Goal: Task Accomplishment & Management: Complete application form

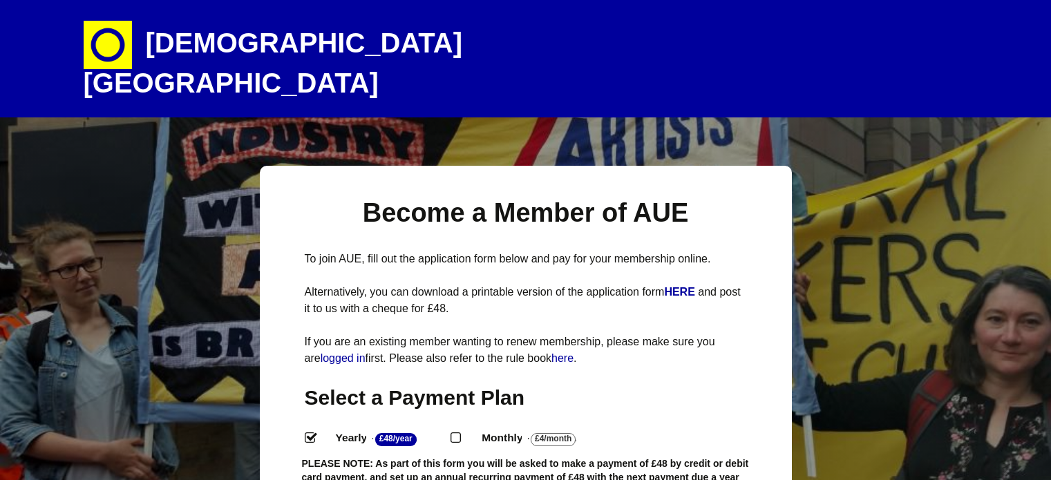
select select
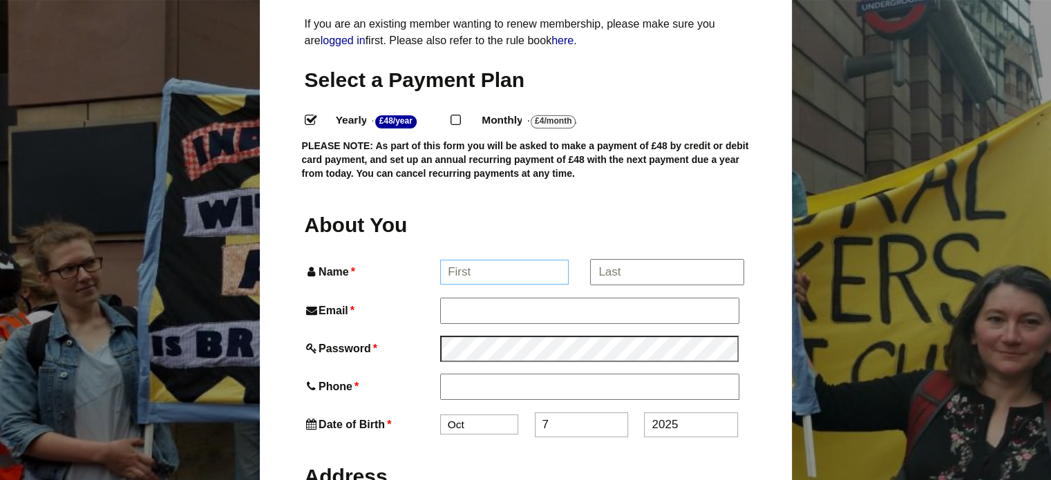
click at [484, 260] on input "Name *" at bounding box center [504, 272] width 128 height 25
type input "Phoebe"
type input "Phoebe Yale"
type input "phoebeyale@gmail.com"
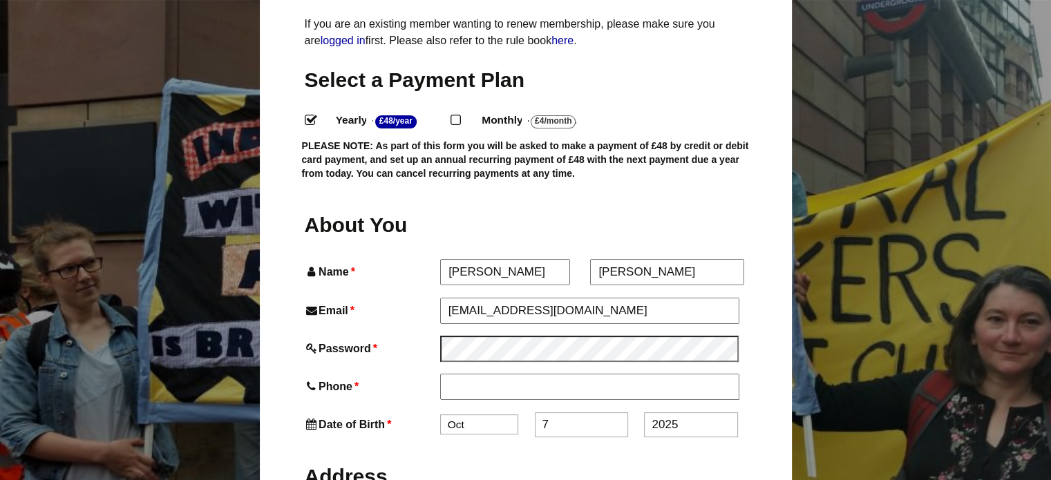
type input "07506289753"
type input "23 Poppy Lane"
type input "Stockton-on-Tees"
type input "TS19 8FL"
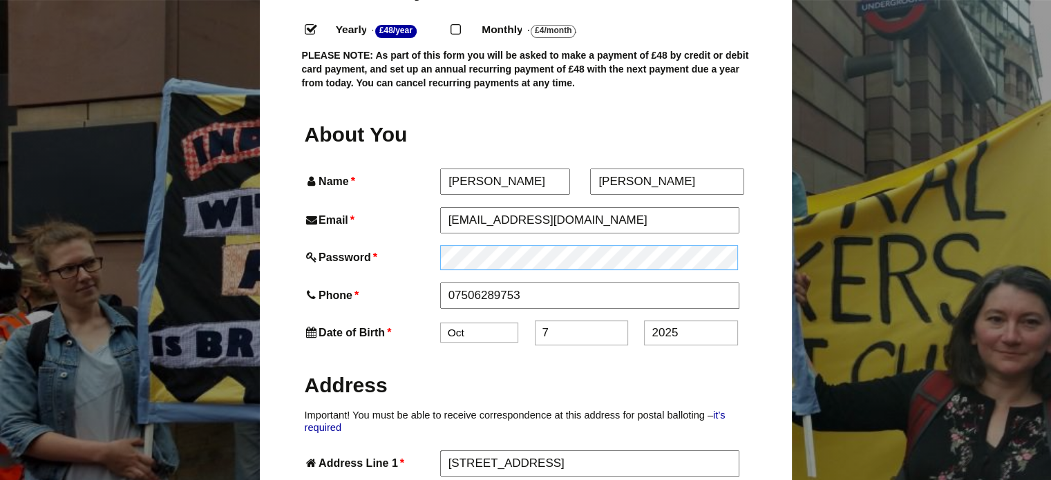
scroll to position [412, 0]
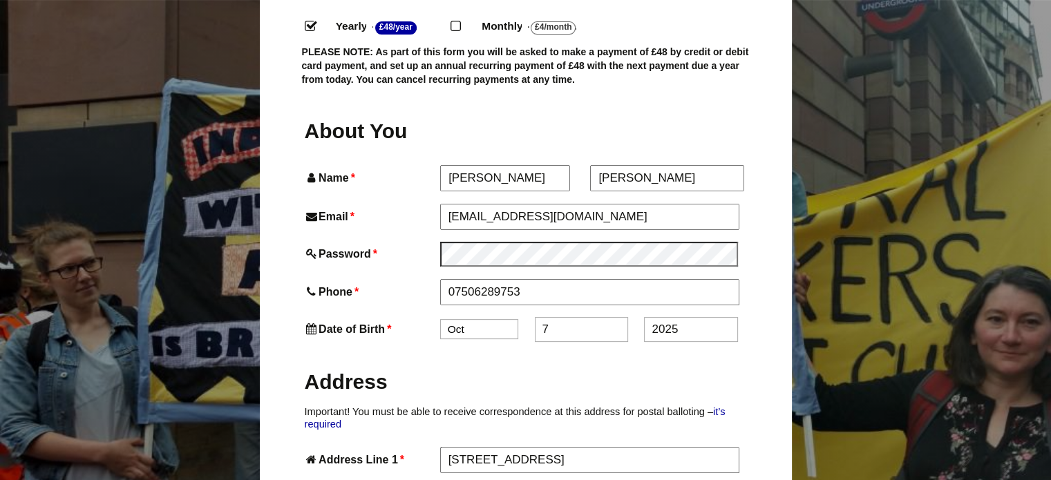
click at [477, 319] on select "Jan Feb Mar Apr May Jun Jul Aug Sep Oct Nov Dec" at bounding box center [479, 329] width 78 height 20
select select "5"
click at [440, 321] on select "Jan Feb Mar Apr May Jun Jul Aug Sep Oct Nov Dec" at bounding box center [479, 331] width 78 height 20
click at [569, 318] on input "7" at bounding box center [581, 330] width 93 height 25
type input "18"
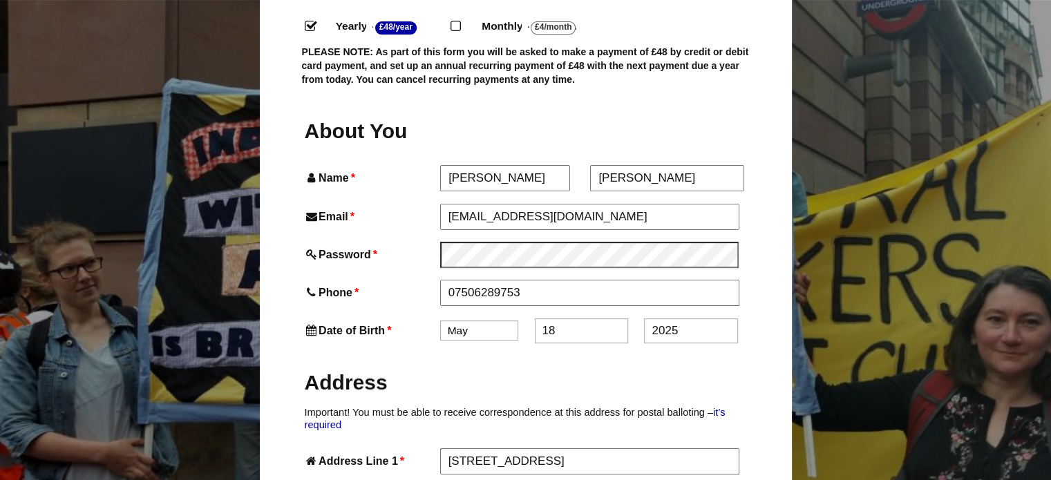
click at [680, 318] on input "2025" at bounding box center [690, 330] width 93 height 25
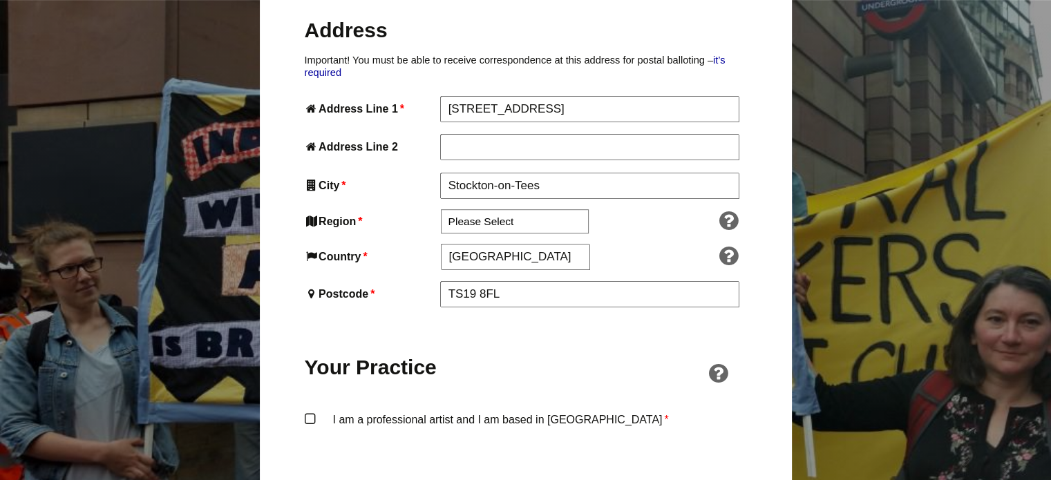
scroll to position [765, 0]
type input "2001"
click at [520, 209] on select "Please Select South East England London North West England East of England West…" at bounding box center [515, 221] width 148 height 24
select select "North East"
click at [441, 209] on select "Please Select South East England London North West England East of England West…" at bounding box center [515, 221] width 148 height 24
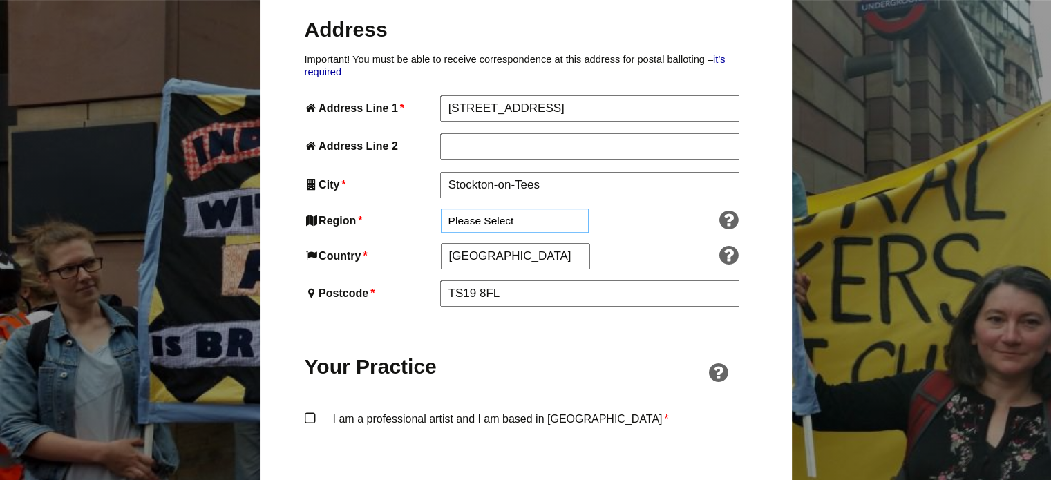
scroll to position [928, 0]
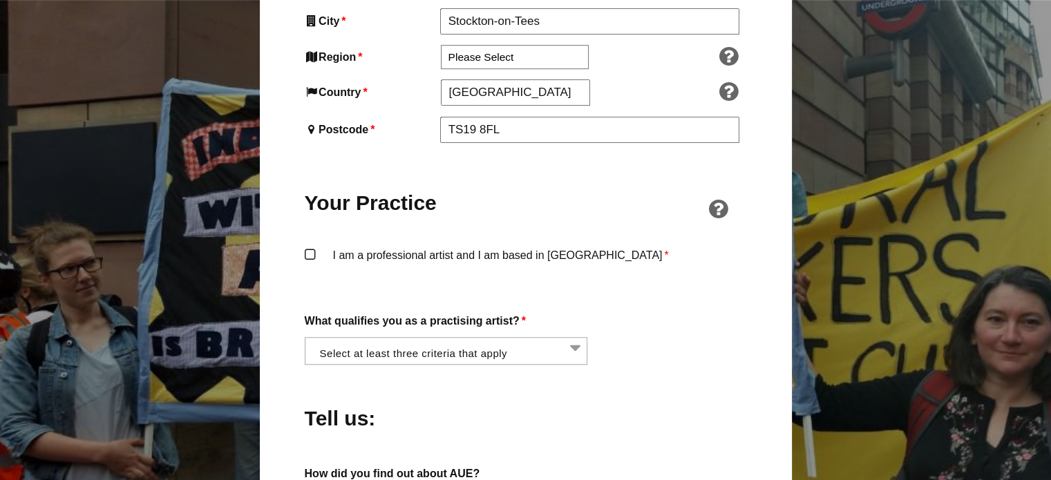
click at [309, 246] on label "I am a professional artist and I am based in England *" at bounding box center [526, 266] width 442 height 41
click at [0, 0] on input "I am a professional artist and I am based in England *" at bounding box center [0, 0] width 0 height 0
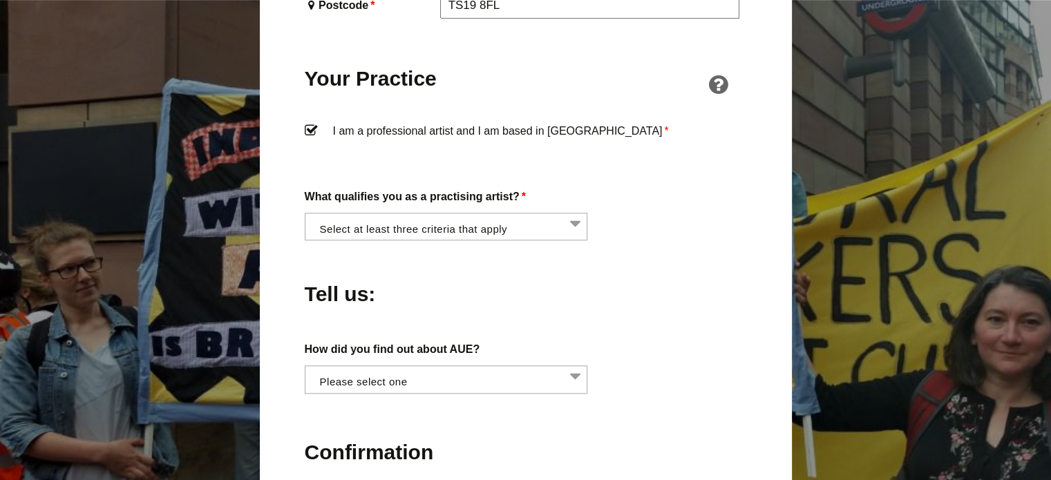
scroll to position [1054, 0]
click at [434, 212] on li at bounding box center [450, 223] width 283 height 23
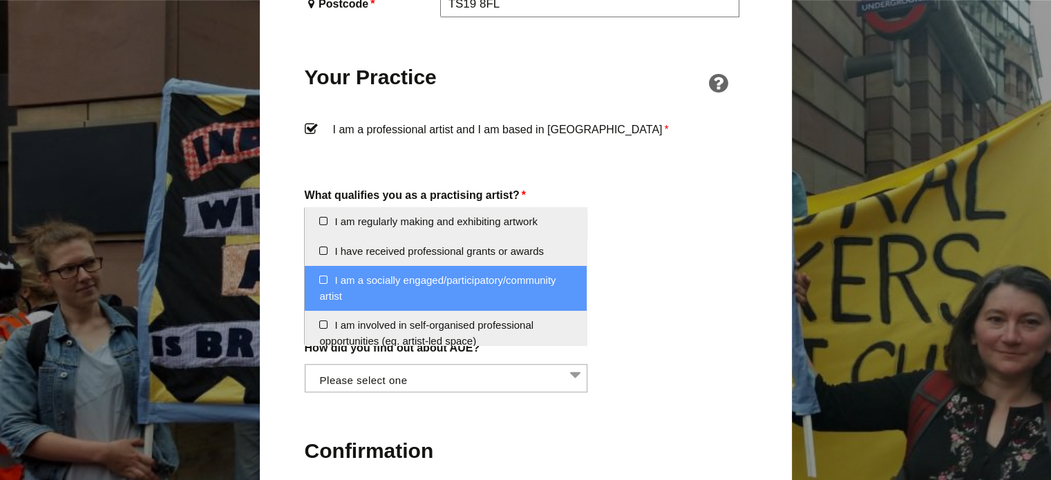
click at [485, 280] on li "I am a socially engaged/participatory/community artist" at bounding box center [446, 288] width 282 height 45
select select "socially_engaged_participatory_community_artist"
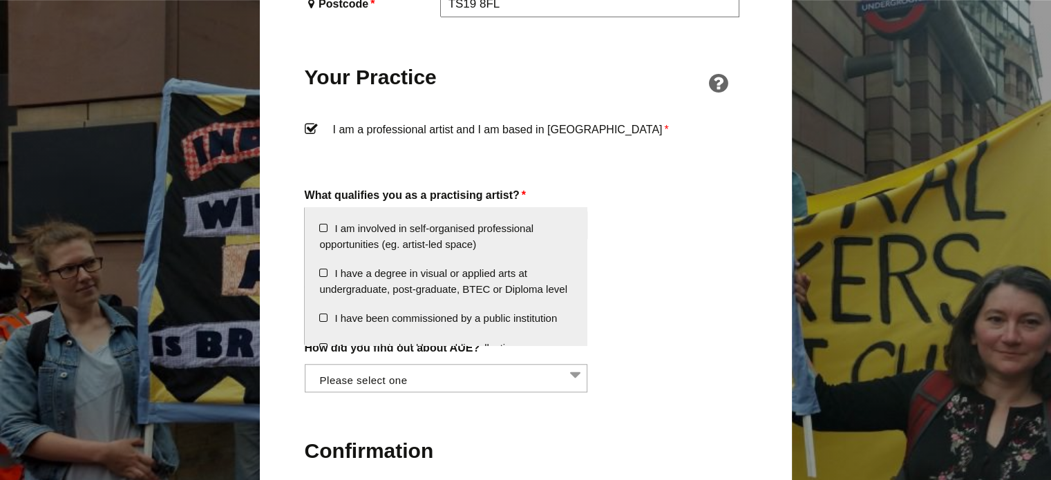
scroll to position [97, 0]
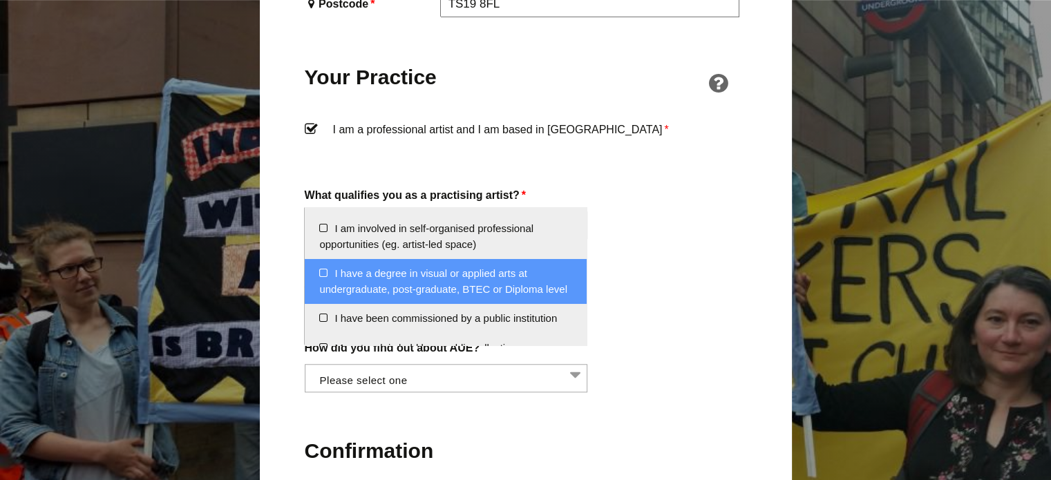
click at [433, 291] on li "I have a degree in visual or applied arts at undergraduate, post-graduate, BTEC…" at bounding box center [446, 281] width 282 height 45
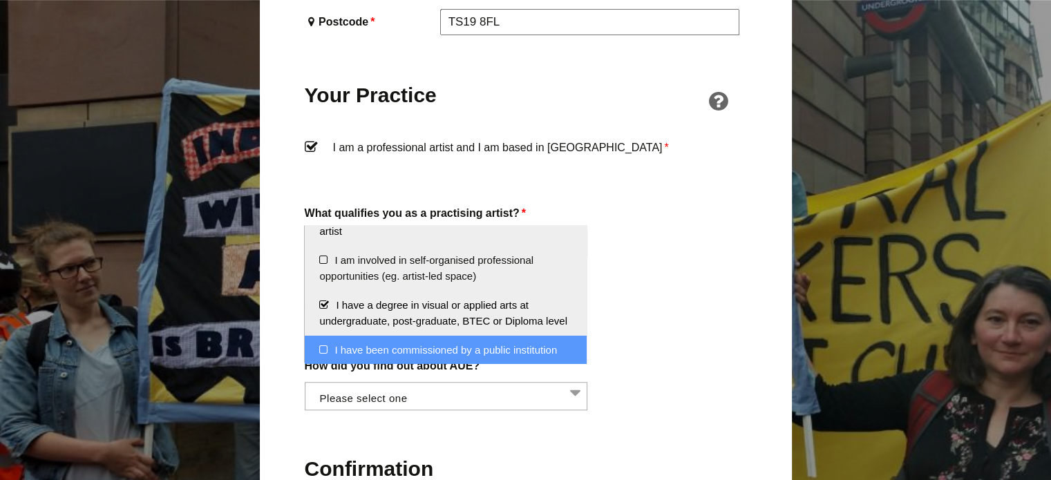
scroll to position [83, 0]
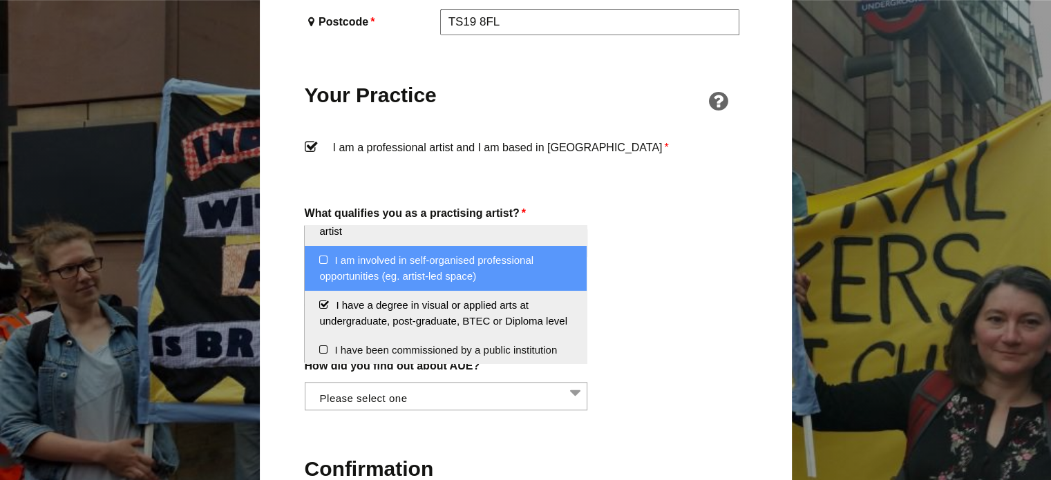
click at [497, 285] on li "I am involved in self-organised professional opportunities (eg. artist-led spac…" at bounding box center [446, 268] width 282 height 45
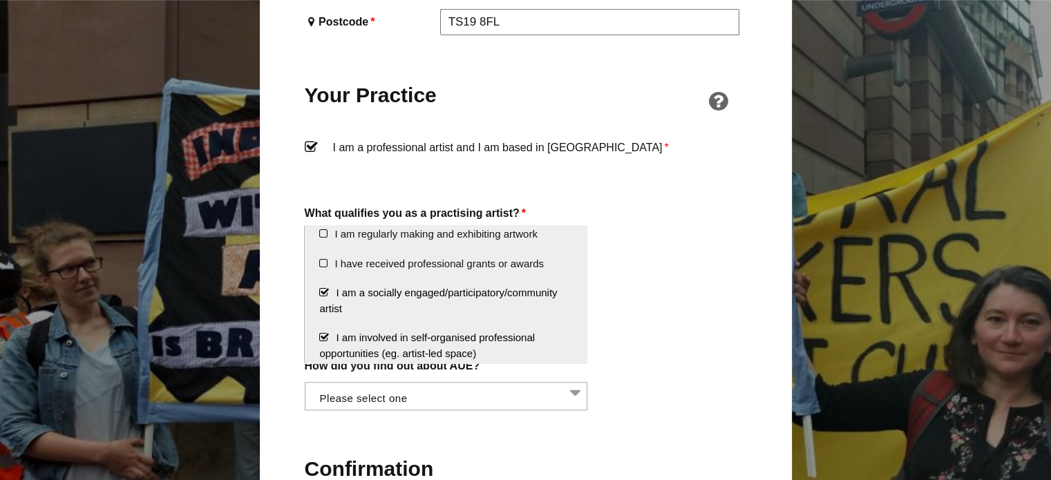
scroll to position [249, 0]
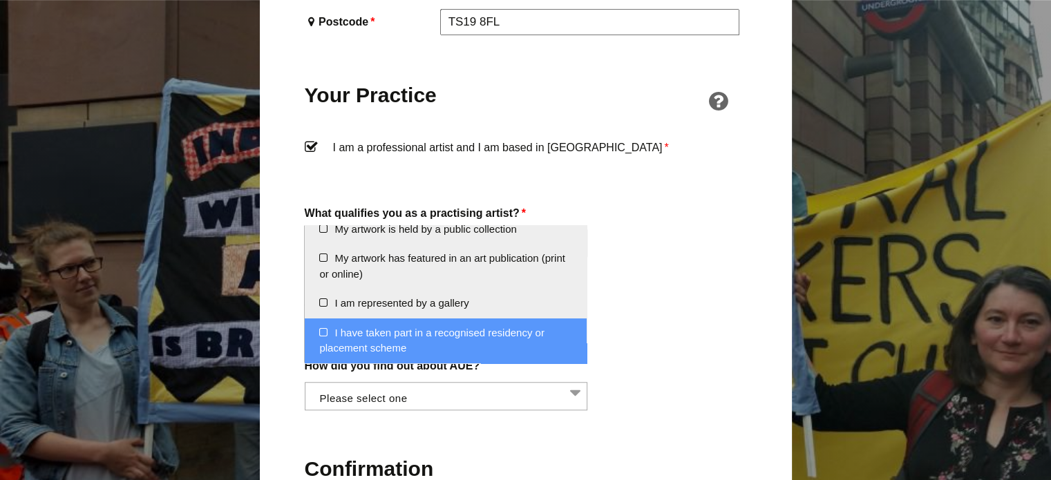
click at [647, 356] on label "How did you find out about AUE?" at bounding box center [526, 365] width 442 height 19
click at [305, 382] on select "Word of mouth Facebook Twitter Other social media National Press Specialist art…" at bounding box center [305, 390] width 1 height 17
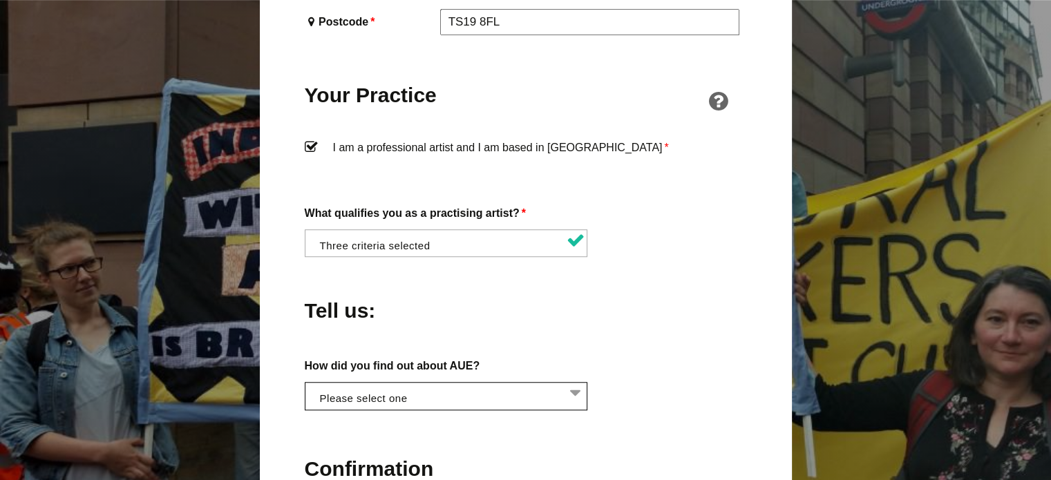
scroll to position [0, 0]
click at [526, 383] on li at bounding box center [450, 394] width 283 height 23
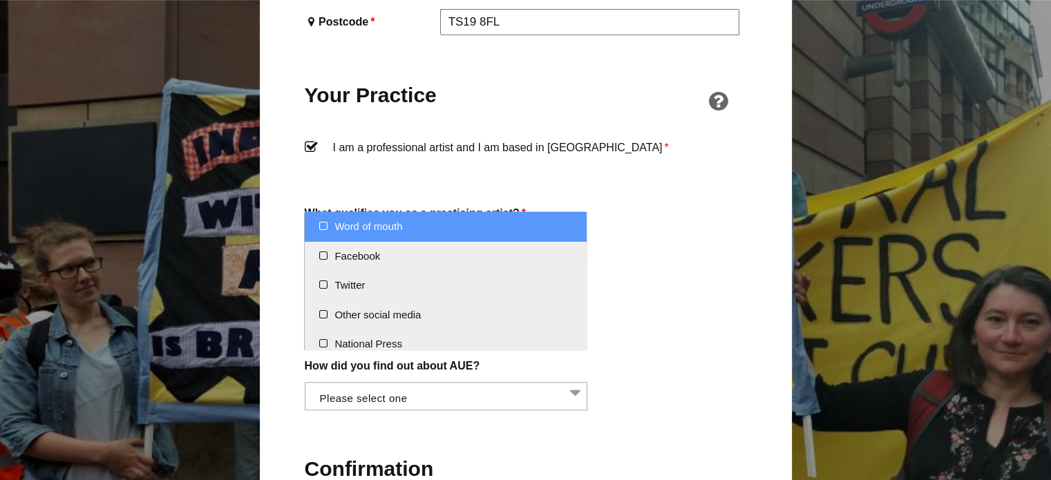
select select "Word of mouth"
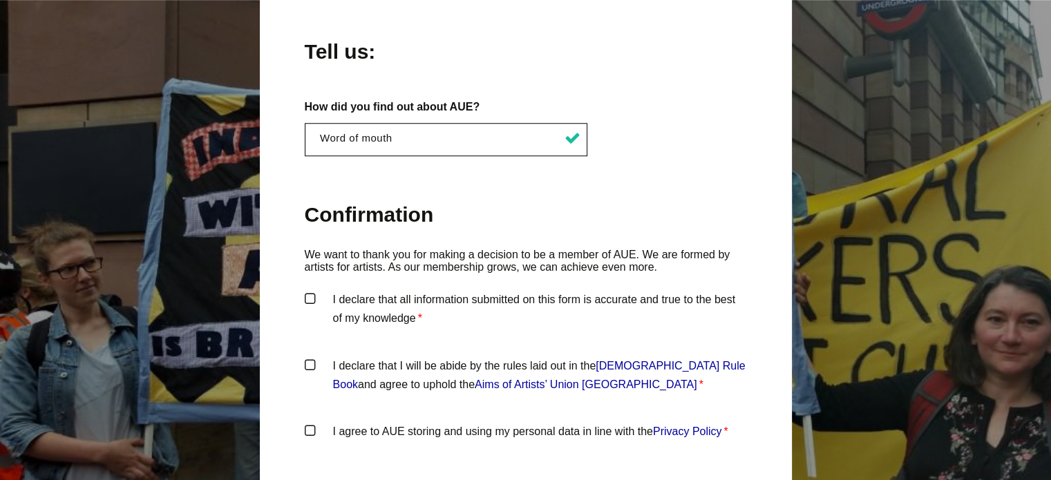
scroll to position [1296, 0]
click at [307, 289] on label "I declare that all information submitted on this form is accurate and true to t…" at bounding box center [526, 309] width 442 height 41
click at [0, 0] on input "I declare that all information submitted on this form is accurate and true to t…" at bounding box center [0, 0] width 0 height 0
click at [313, 356] on label "I declare that I will be abide by the rules laid out in the Artists' Union Engl…" at bounding box center [526, 376] width 442 height 41
click at [0, 0] on input "I declare that I will be abide by the rules laid out in the Artists' Union Engl…" at bounding box center [0, 0] width 0 height 0
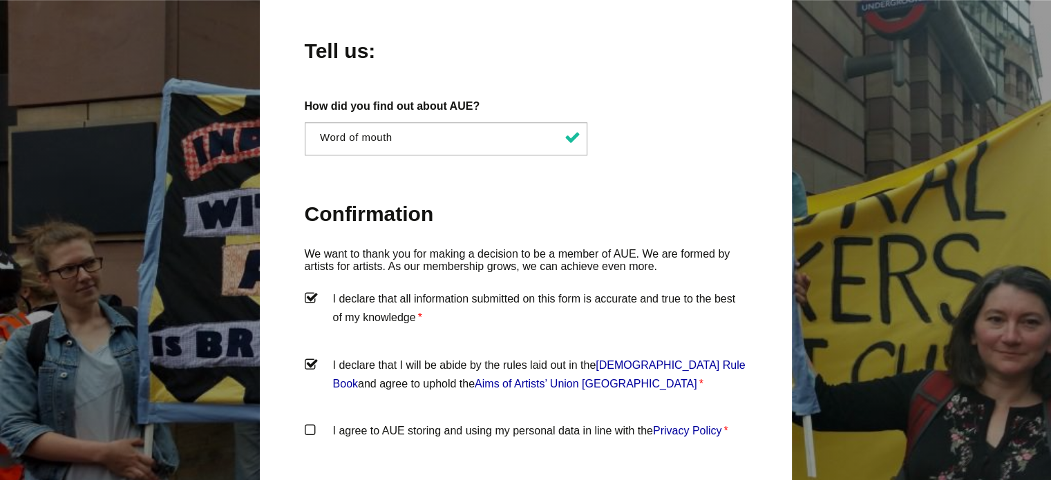
click at [312, 421] on label "I agree to AUE storing and using my personal data in line with the Privacy Poli…" at bounding box center [526, 441] width 442 height 41
click at [0, 0] on input "I agree to AUE storing and using my personal data in line with the Privacy Poli…" at bounding box center [0, 0] width 0 height 0
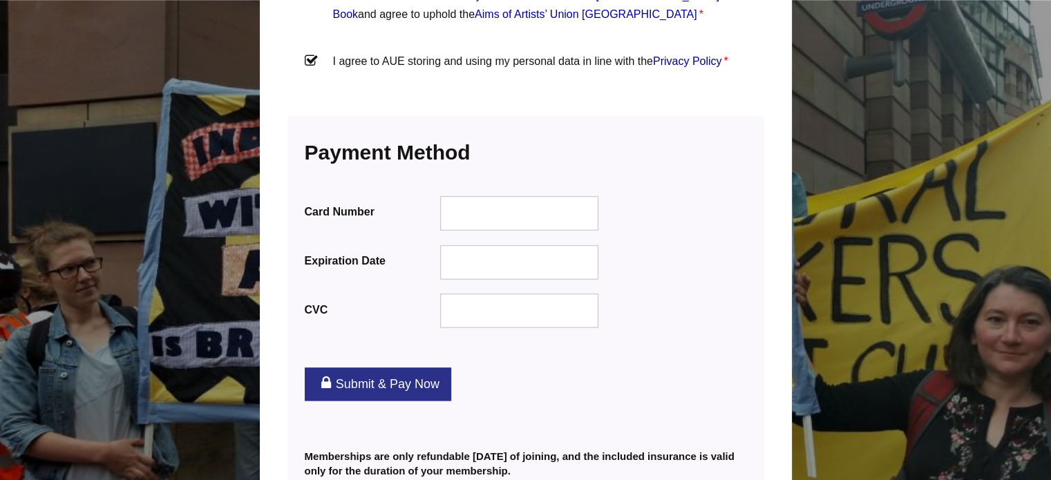
scroll to position [1666, 0]
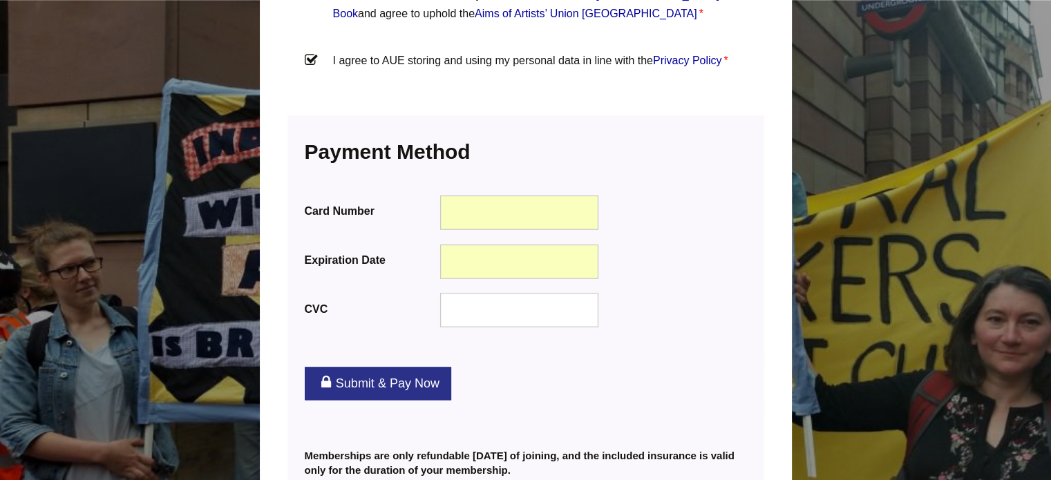
click at [488, 293] on div at bounding box center [518, 310] width 159 height 35
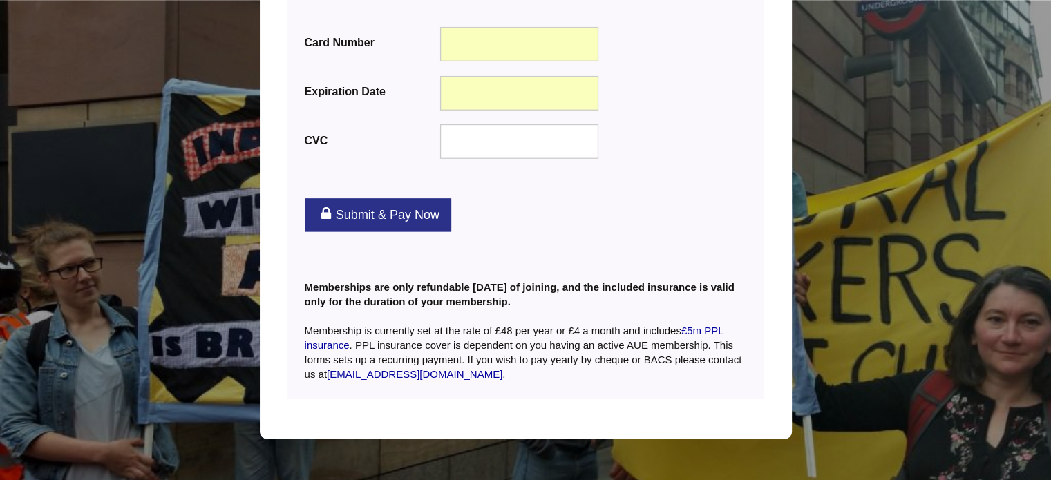
click at [387, 198] on link "Submit & Pay Now" at bounding box center [378, 214] width 146 height 33
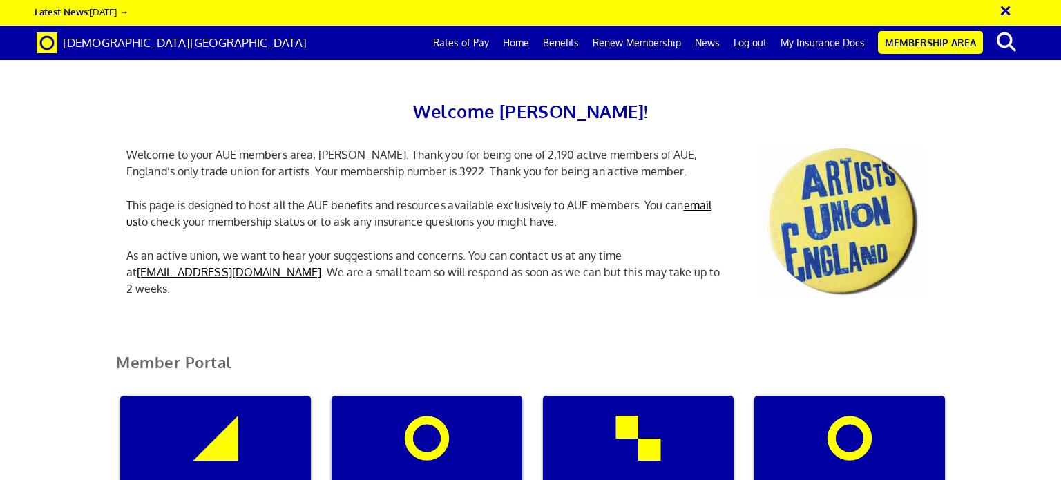
scroll to position [254, 0]
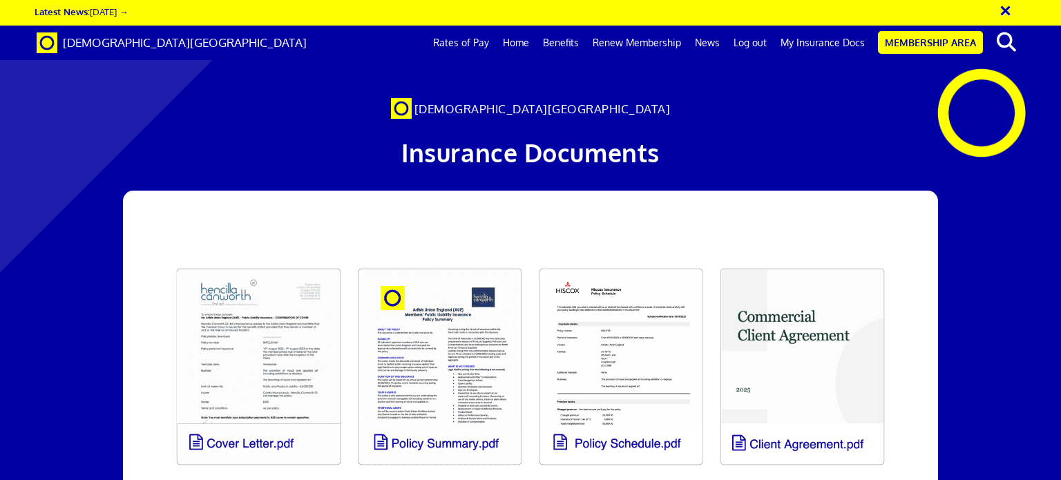
scroll to position [859, 0]
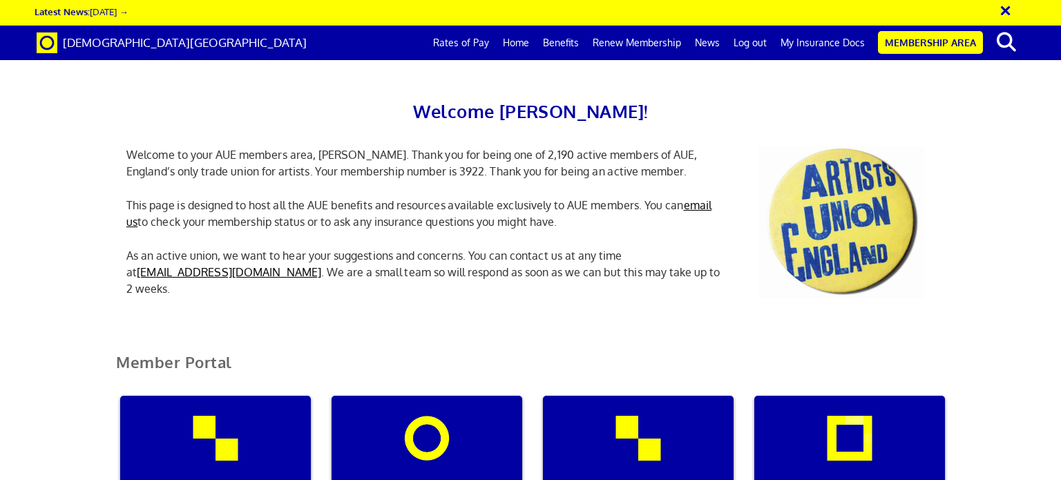
scroll to position [428, 0]
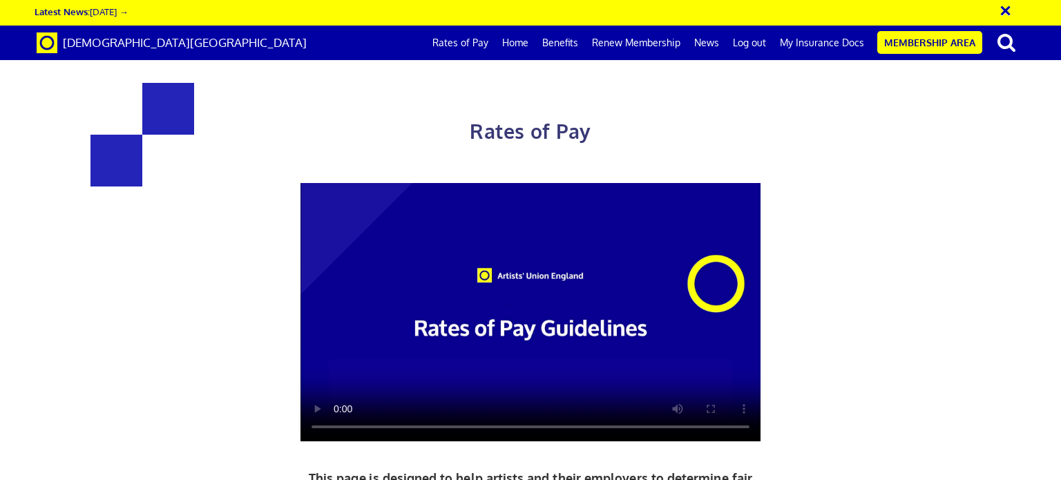
scroll to position [113, 0]
click at [821, 46] on link "My Insurance Docs" at bounding box center [822, 43] width 98 height 35
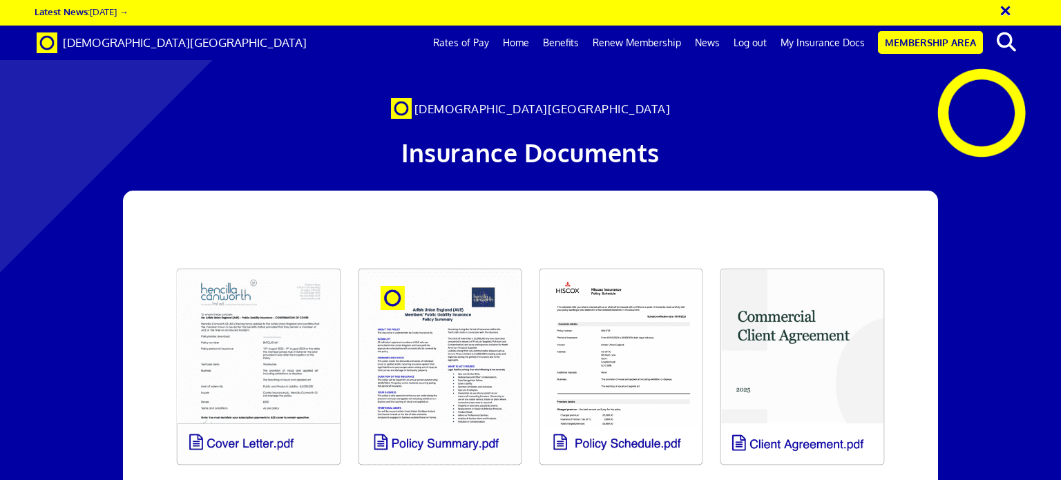
scroll to position [162, 0]
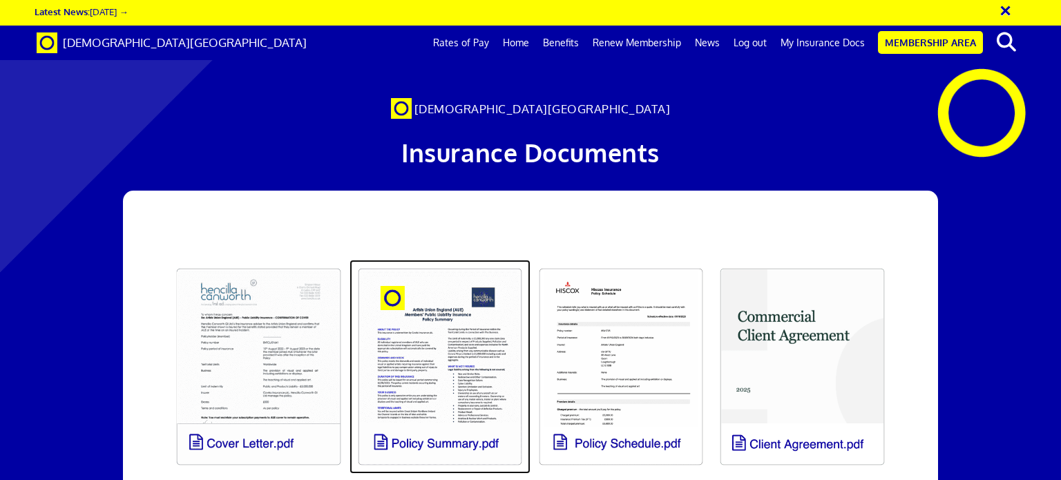
click at [436, 260] on link at bounding box center [440, 367] width 181 height 214
